Goal: Use online tool/utility: Utilize a website feature to perform a specific function

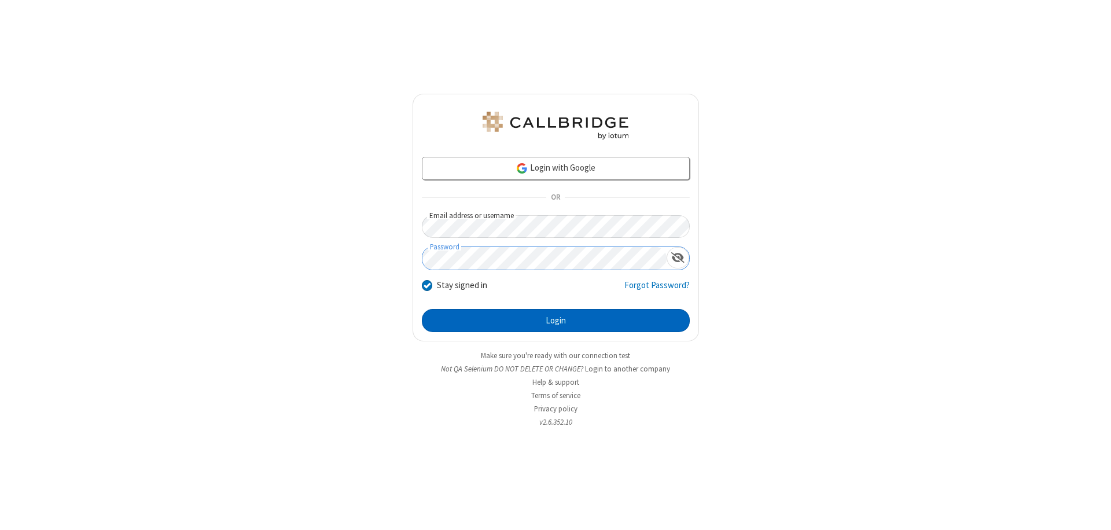
click at [555, 320] on button "Login" at bounding box center [556, 320] width 268 height 23
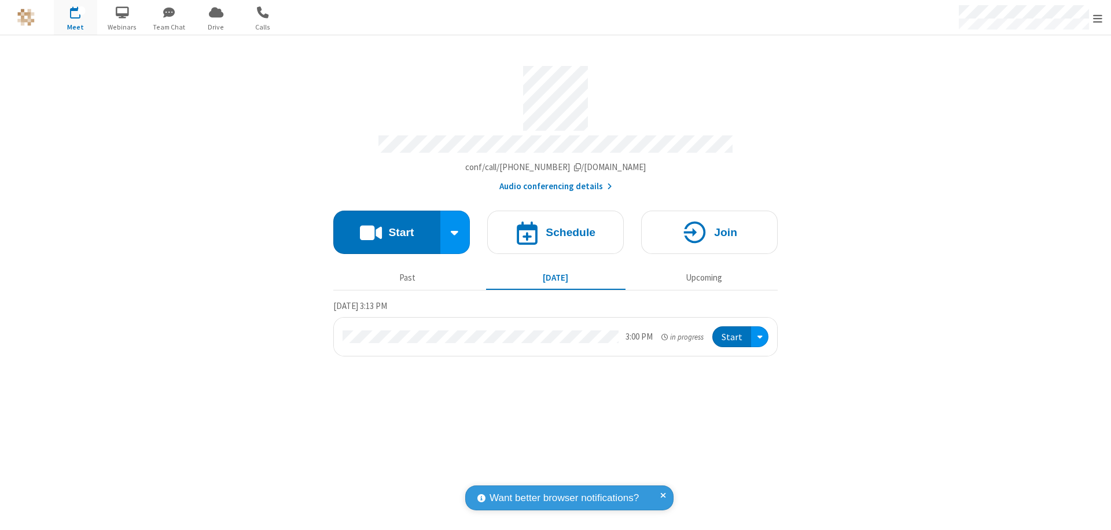
click at [386, 227] on button "Start" at bounding box center [386, 232] width 107 height 43
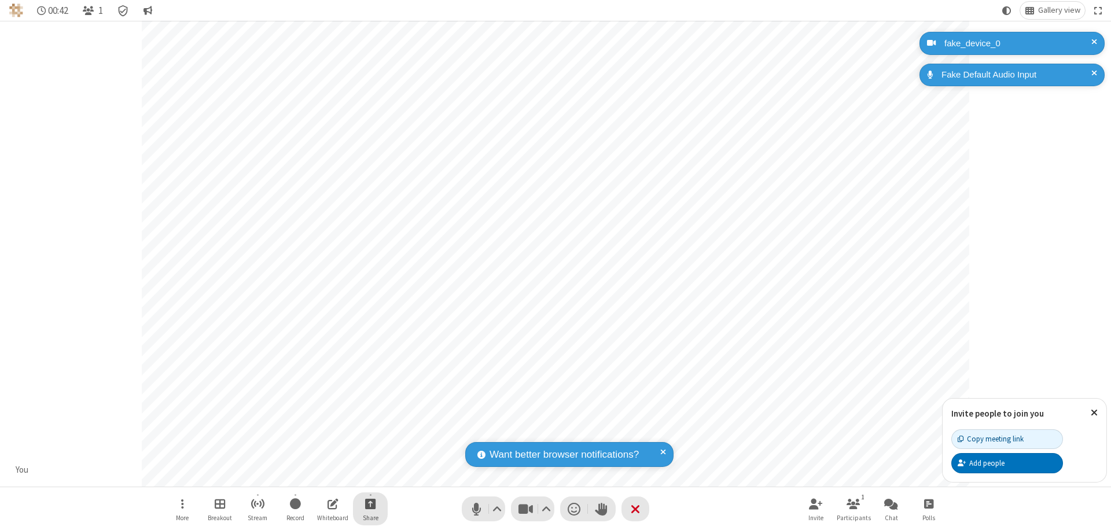
click at [370, 503] on span "Start sharing" at bounding box center [370, 503] width 11 height 14
click at [370, 433] on span "Share additional camera" at bounding box center [377, 435] width 86 height 10
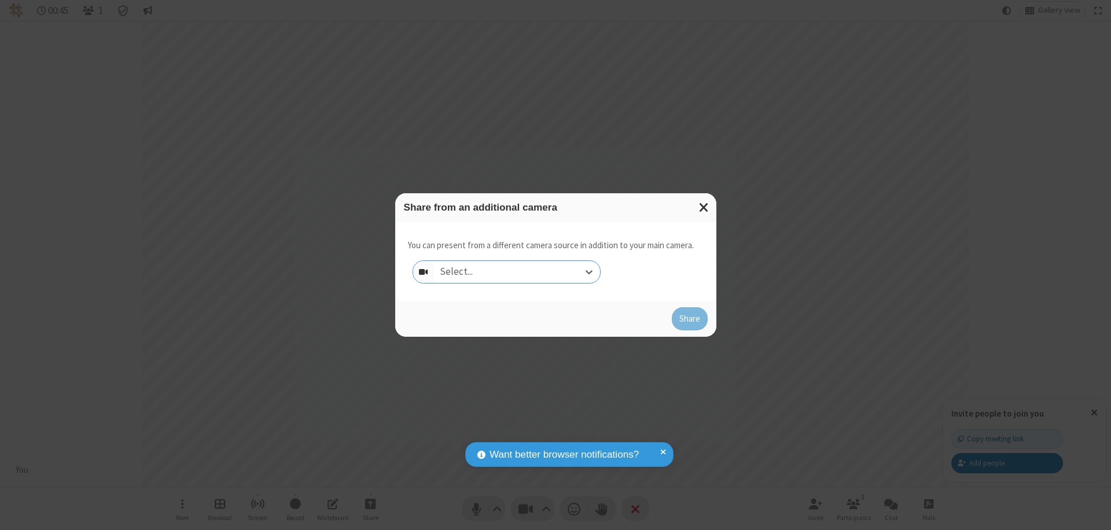
click at [517, 272] on div "Select..." at bounding box center [517, 272] width 166 height 22
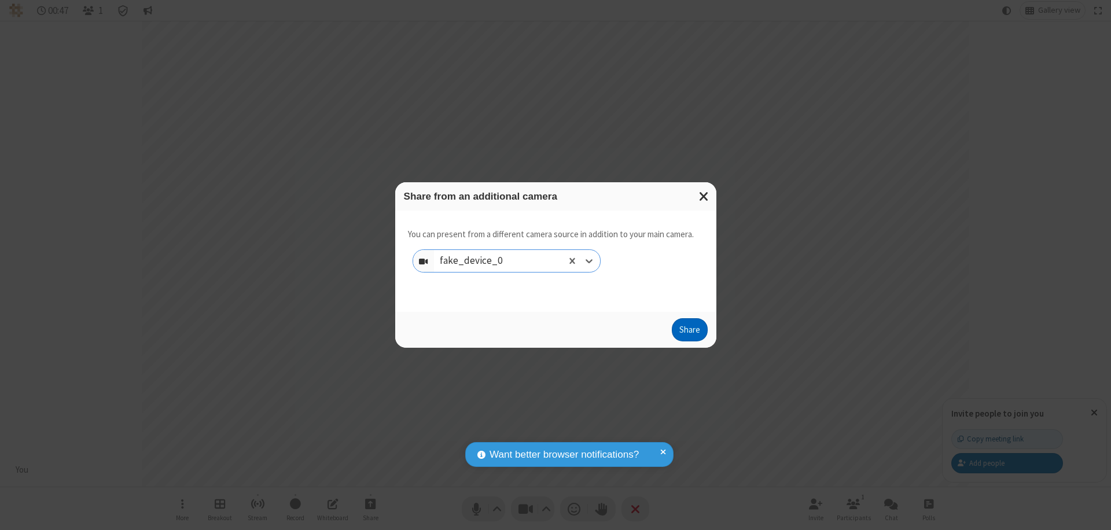
click at [689, 332] on button "Share" at bounding box center [690, 329] width 36 height 23
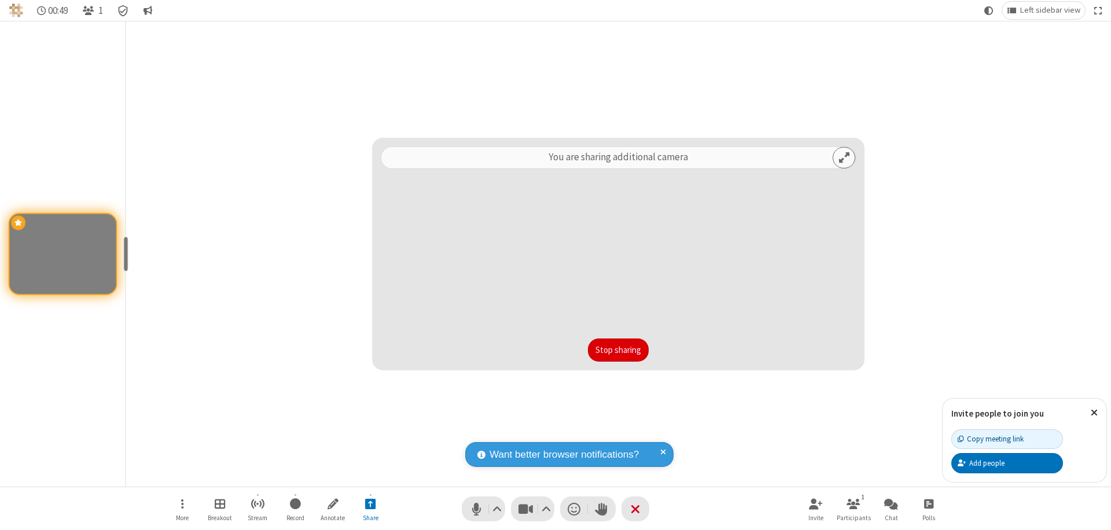
click at [618, 350] on button "Stop sharing" at bounding box center [618, 349] width 61 height 23
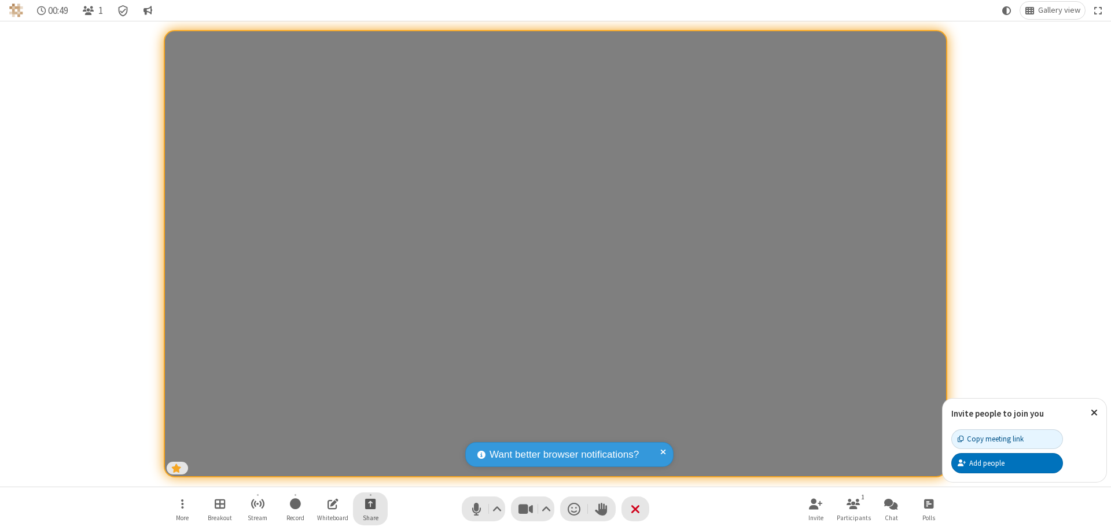
click at [370, 503] on span "Start sharing" at bounding box center [370, 503] width 11 height 14
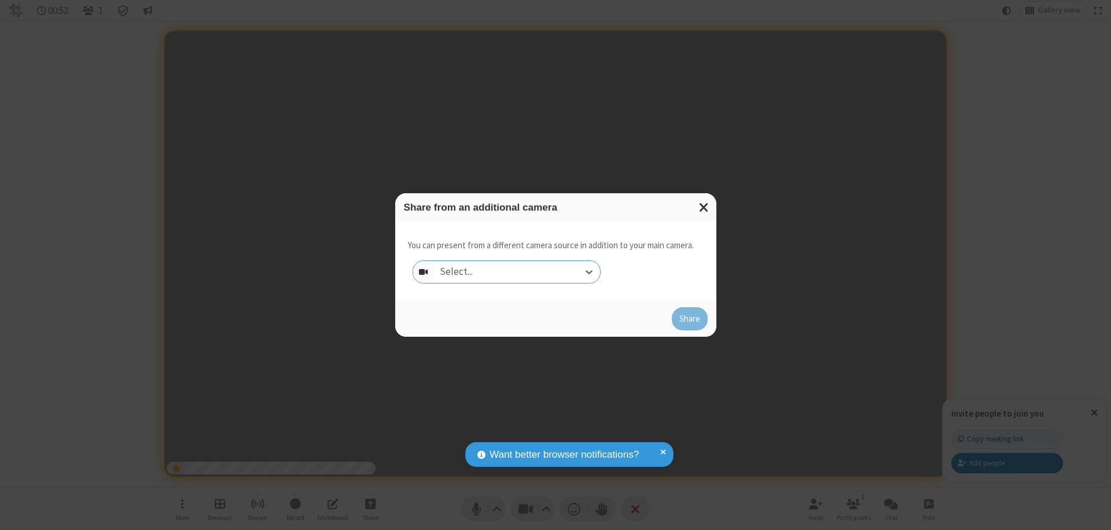
click at [517, 272] on div "Select..." at bounding box center [517, 272] width 166 height 22
